Goal: Complete application form

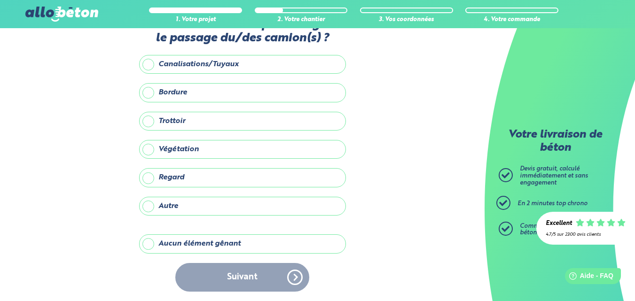
click at [250, 272] on div "Suivant" at bounding box center [242, 277] width 207 height 29
click at [148, 243] on label "Aucun élément gênant" at bounding box center [242, 244] width 207 height 19
click at [0, 0] on input "Aucun élément gênant" at bounding box center [0, 0] width 0 height 0
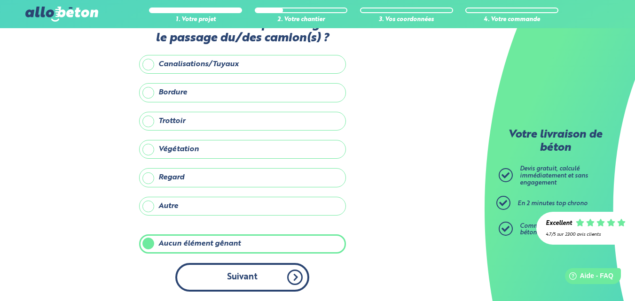
click at [222, 283] on button "Suivant" at bounding box center [242, 277] width 134 height 29
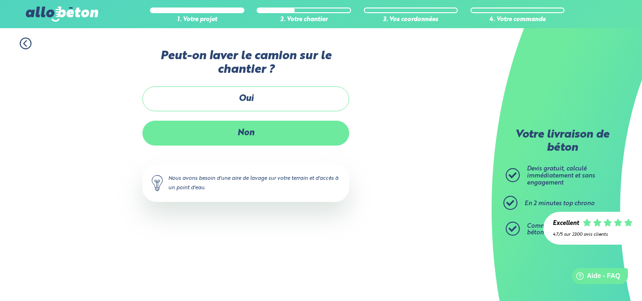
click at [272, 131] on label "Non" at bounding box center [246, 133] width 207 height 25
click at [0, 0] on input "Non" at bounding box center [0, 0] width 0 height 0
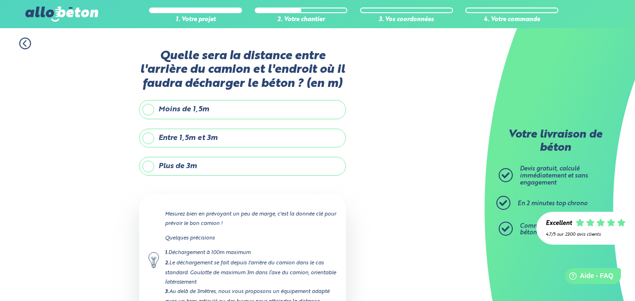
click at [147, 136] on label "Entre 1,5m et 3m" at bounding box center [242, 138] width 207 height 19
click at [0, 0] on input "Entre 1,5m et 3m" at bounding box center [0, 0] width 0 height 0
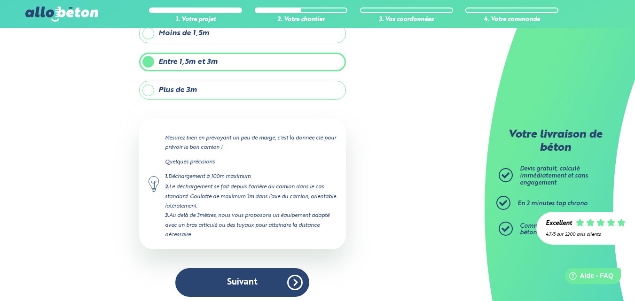
scroll to position [81, 0]
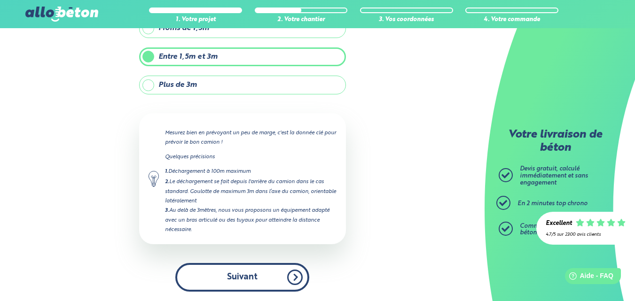
click at [203, 283] on button "Suivant" at bounding box center [242, 277] width 134 height 29
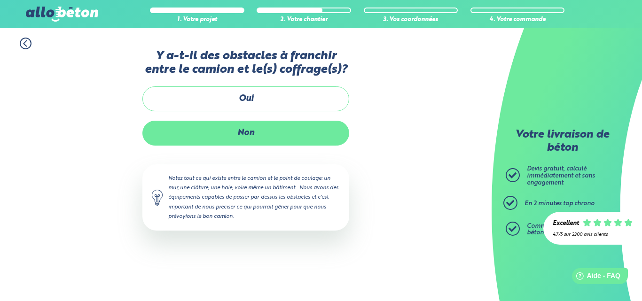
click at [230, 132] on label "Non" at bounding box center [246, 133] width 207 height 25
click at [0, 0] on input "Non" at bounding box center [0, 0] width 0 height 0
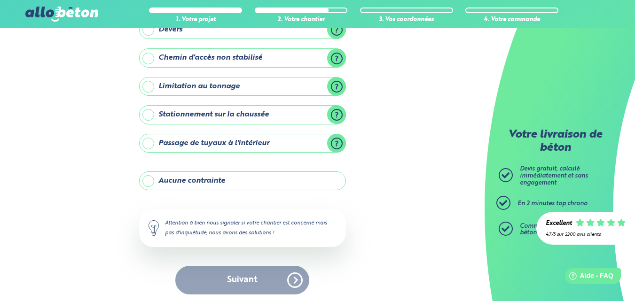
scroll to position [135, 0]
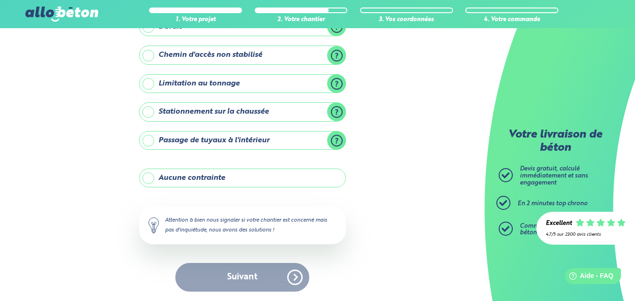
click at [144, 178] on label "Aucune contrainte" at bounding box center [242, 178] width 207 height 19
click at [0, 0] on input "Aucune contrainte" at bounding box center [0, 0] width 0 height 0
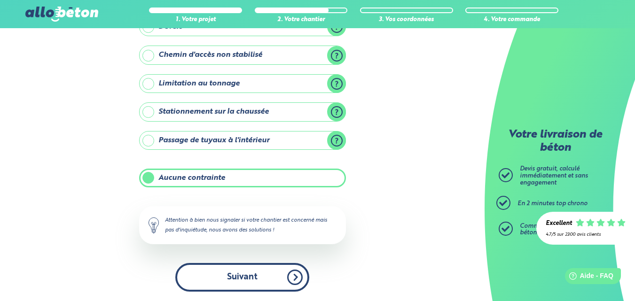
click at [226, 266] on button "Suivant" at bounding box center [242, 277] width 134 height 29
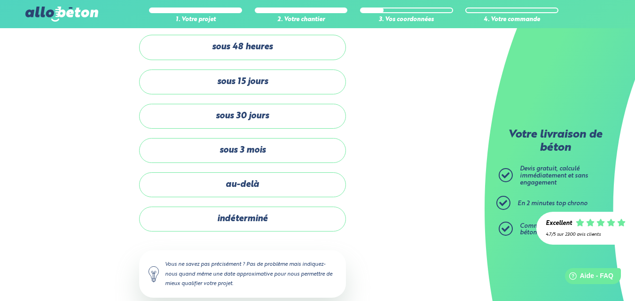
scroll to position [53, 0]
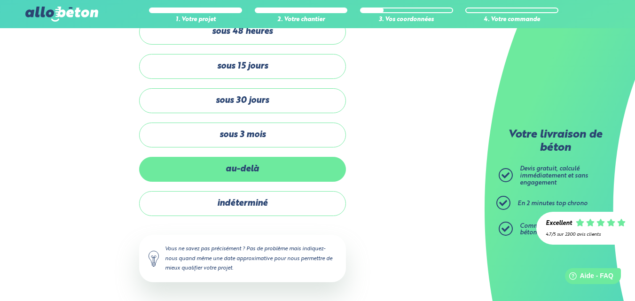
click at [242, 169] on label "au-delà" at bounding box center [242, 169] width 207 height 25
click at [0, 0] on input "au-delà" at bounding box center [0, 0] width 0 height 0
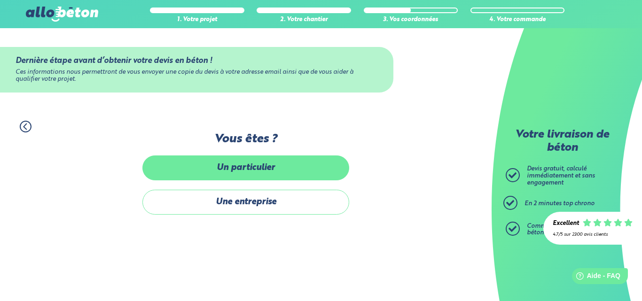
click at [214, 178] on label "Un particulier" at bounding box center [246, 168] width 207 height 25
click at [0, 0] on input "Un particulier" at bounding box center [0, 0] width 0 height 0
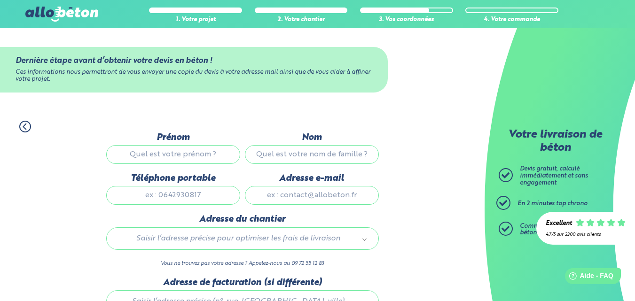
click at [212, 156] on input "Prénom" at bounding box center [173, 154] width 134 height 19
type input "[PERSON_NAME]"
type input "GUIGNARD"
type input "0783819945"
type input "[EMAIL_ADDRESS][DOMAIN_NAME]"
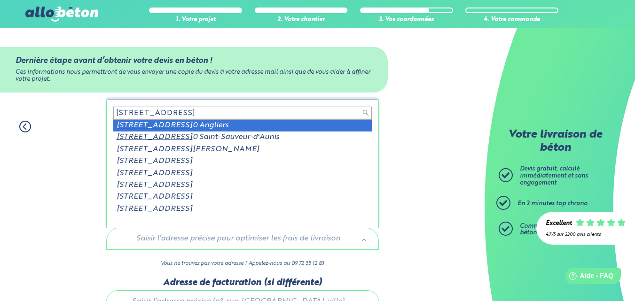
type input "[STREET_ADDRESS]"
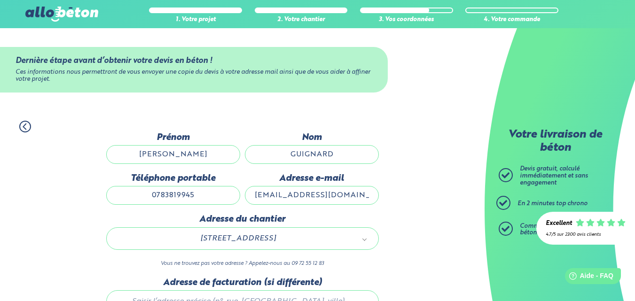
click at [404, 223] on div "1. Votre projet 2. Votre chantier 3. Vos coordonnées 4. Votre commande Dernière…" at bounding box center [242, 249] width 485 height 277
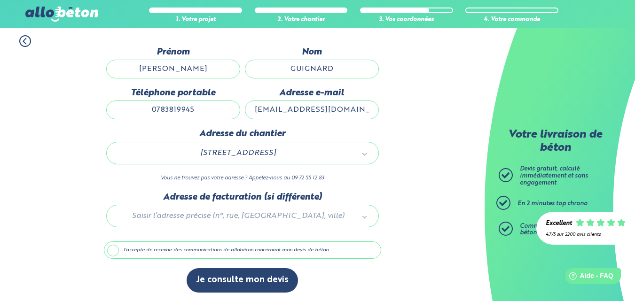
scroll to position [87, 0]
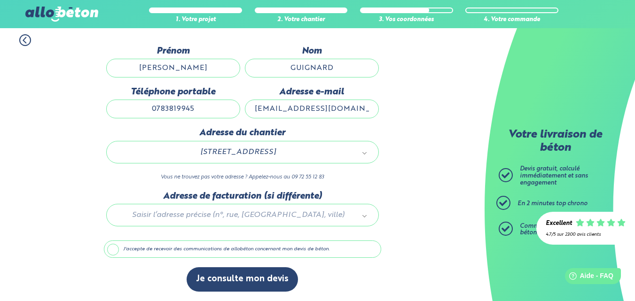
click at [111, 252] on label "J'accepte de recevoir des communications de allobéton concernant mon devis de b…" at bounding box center [242, 250] width 277 height 18
click at [0, 0] on input "J'accepte de recevoir des communications de allobéton concernant mon devis de b…" at bounding box center [0, 0] width 0 height 0
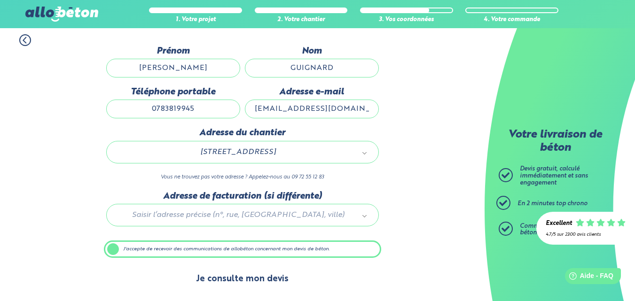
click at [254, 280] on button "Je consulte mon devis" at bounding box center [242, 280] width 111 height 24
